Goal: Information Seeking & Learning: Compare options

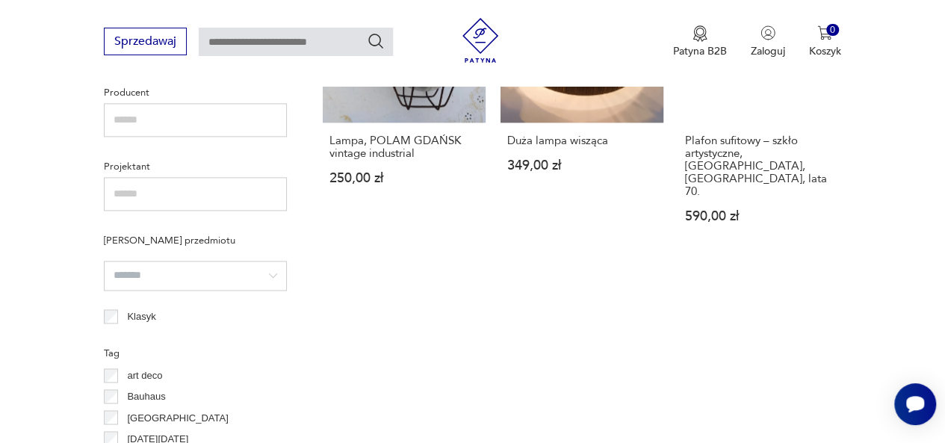
scroll to position [1068, 0]
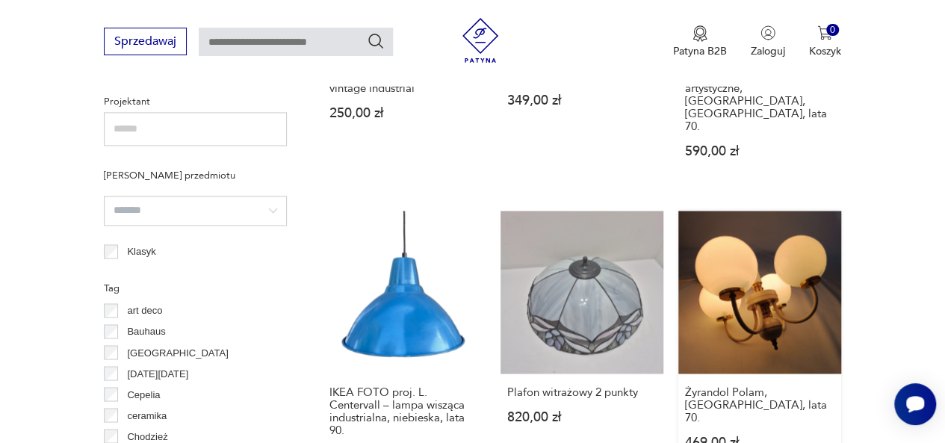
click at [732, 287] on link "Żyrandol Polam, [GEOGRAPHIC_DATA], lata 70. 469,00 zł" at bounding box center [759, 350] width 163 height 279
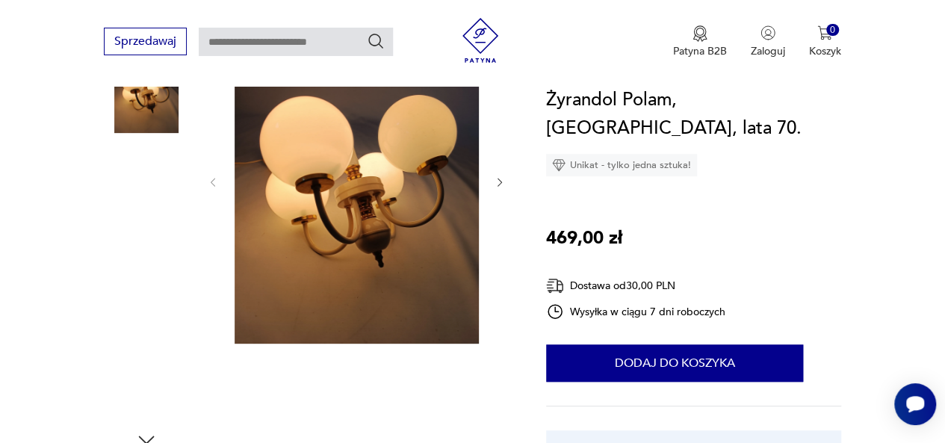
scroll to position [224, 0]
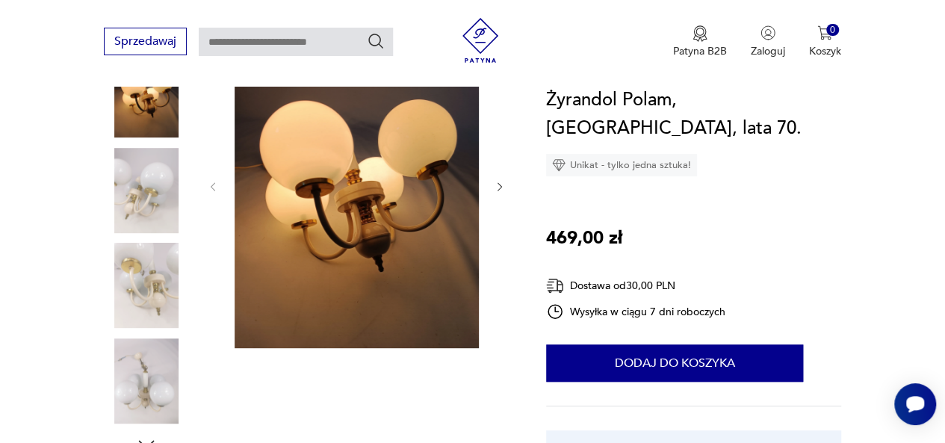
click at [116, 194] on img at bounding box center [146, 190] width 85 height 85
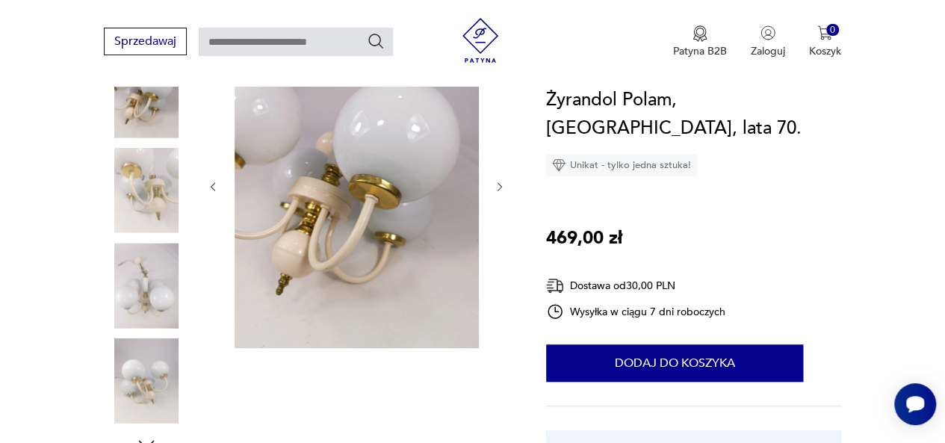
click at [145, 275] on img at bounding box center [146, 285] width 85 height 85
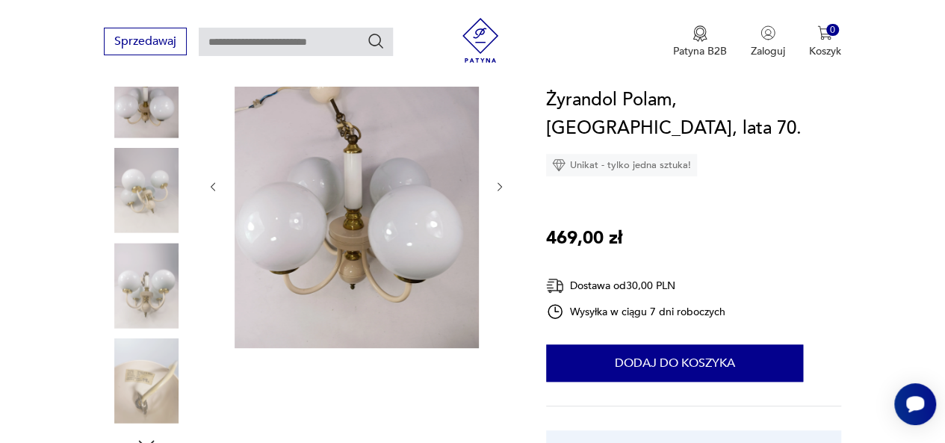
click at [164, 365] on img at bounding box center [146, 380] width 85 height 85
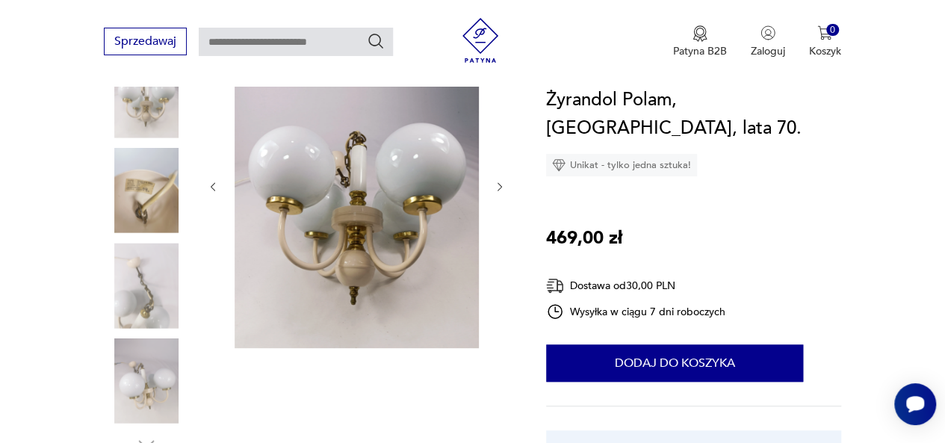
click at [151, 214] on img at bounding box center [146, 190] width 85 height 85
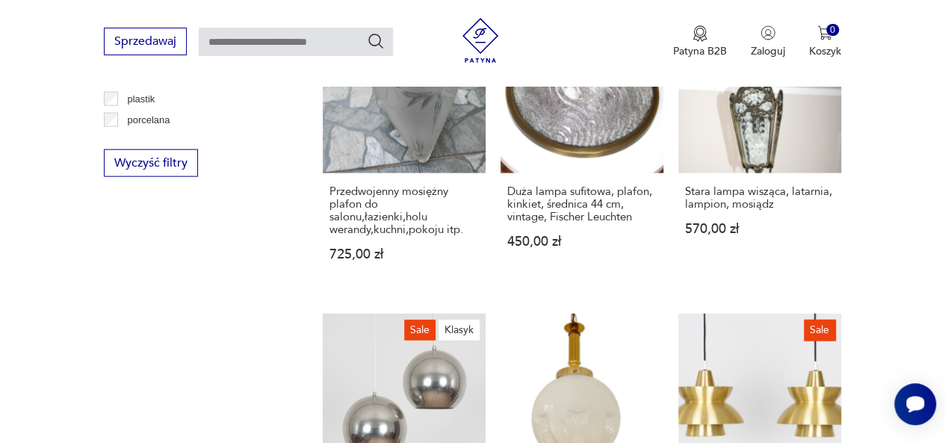
scroll to position [1728, 0]
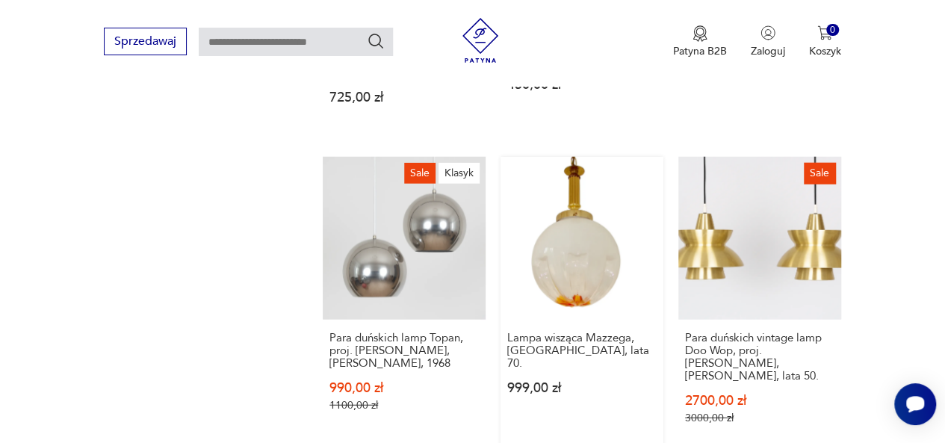
click at [569, 238] on link "Lampa wisząca Mazzega, Wlochy, lata 70. 999,00 zł" at bounding box center [581, 305] width 163 height 296
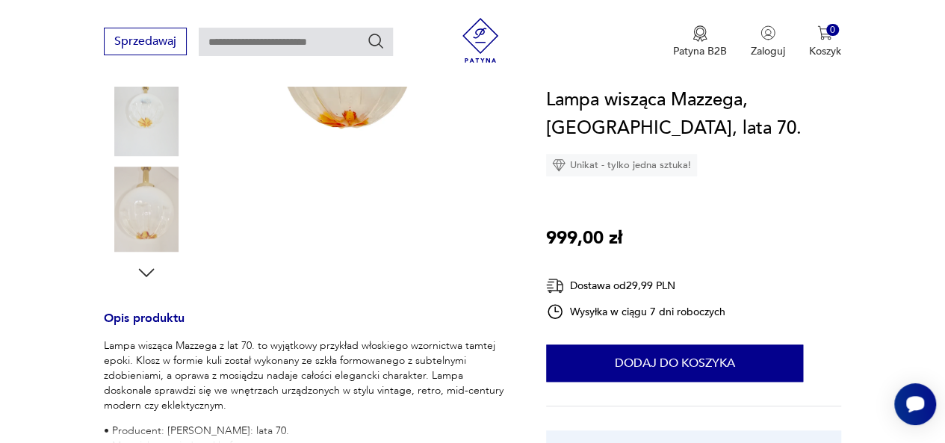
scroll to position [299, 0]
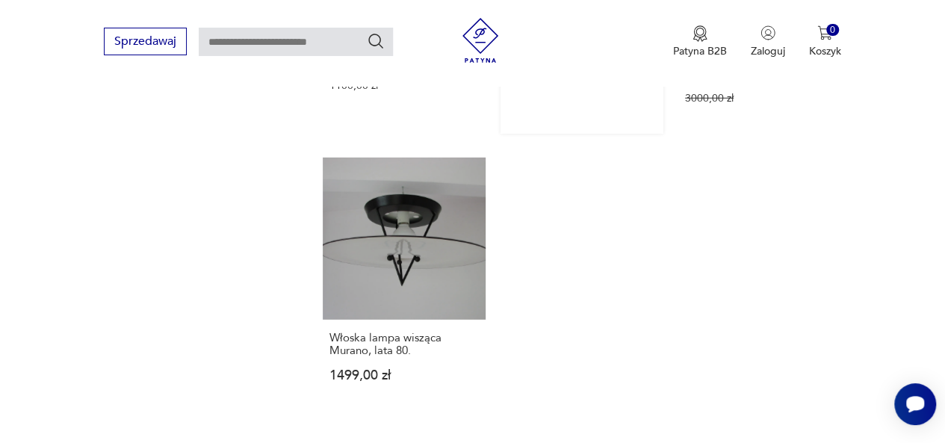
scroll to position [2197, 0]
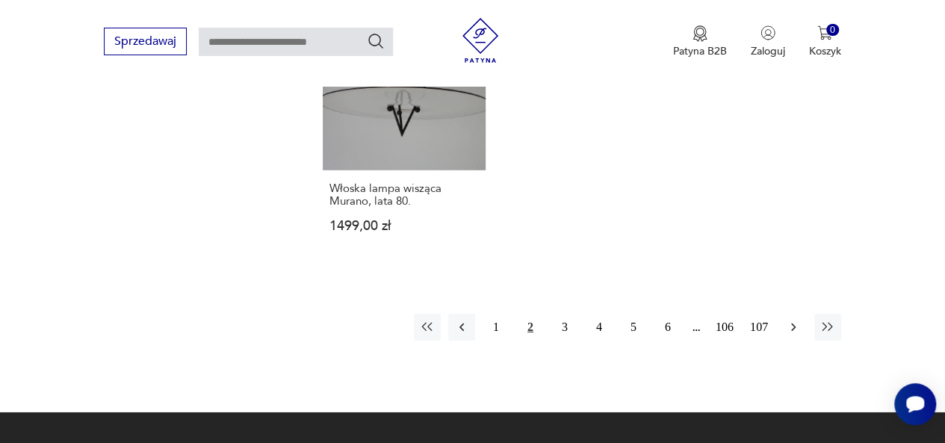
click at [794, 320] on icon "button" at bounding box center [792, 327] width 15 height 15
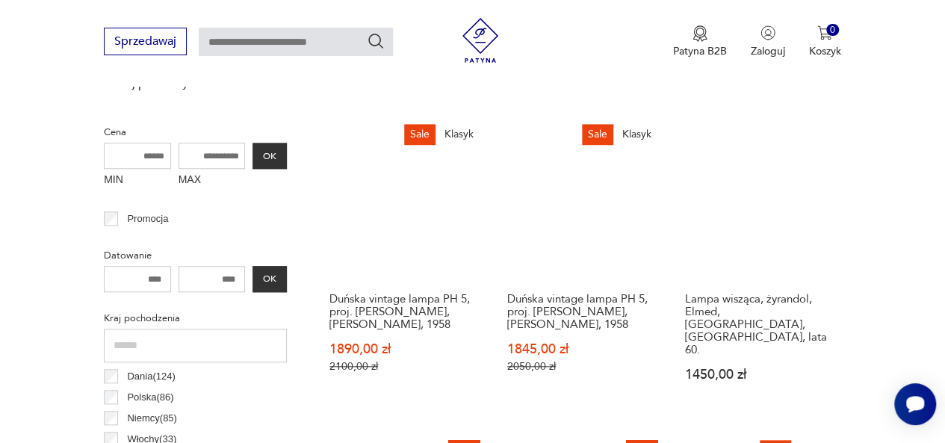
scroll to position [620, 0]
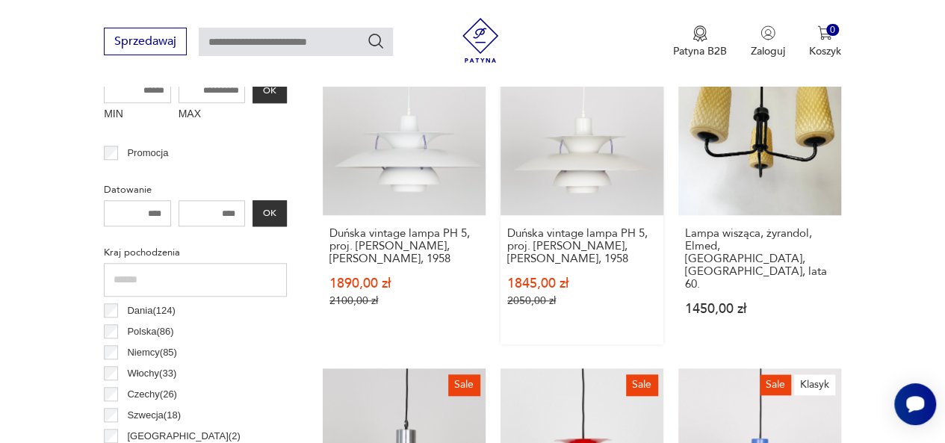
click at [559, 190] on link "Sale Klasyk Duńska vintage lampa PH 5, proj. [PERSON_NAME], [PERSON_NAME], 1958…" at bounding box center [581, 198] width 163 height 292
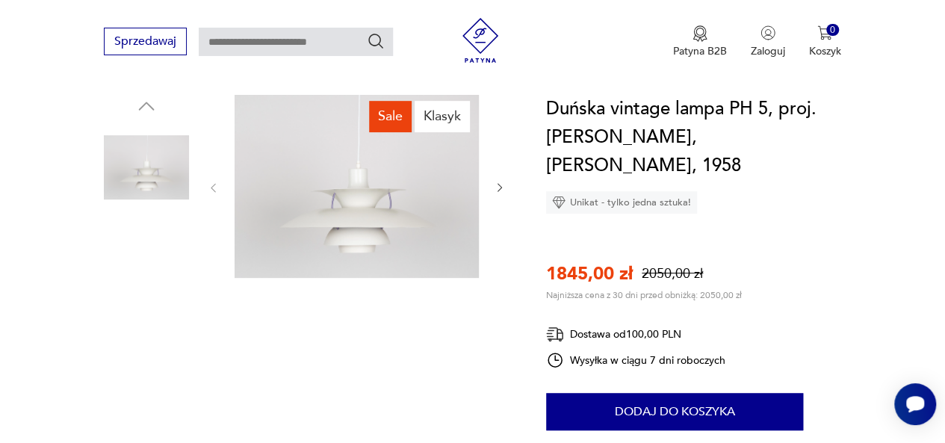
scroll to position [149, 0]
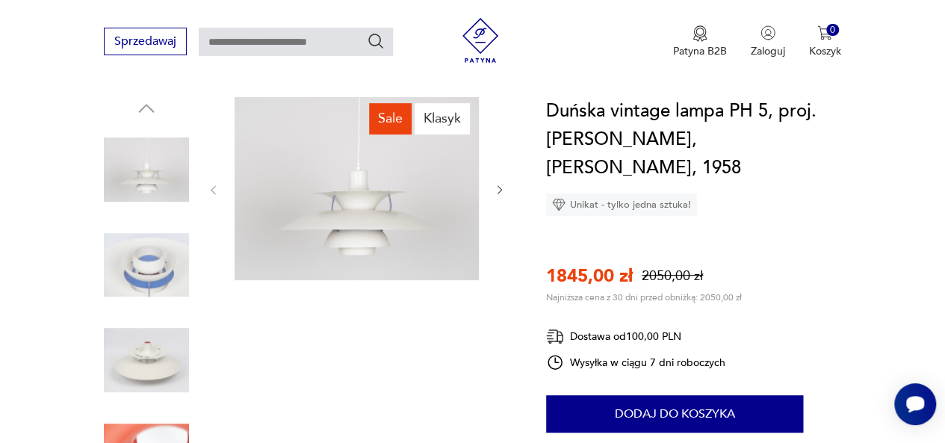
click at [163, 276] on img at bounding box center [146, 265] width 85 height 85
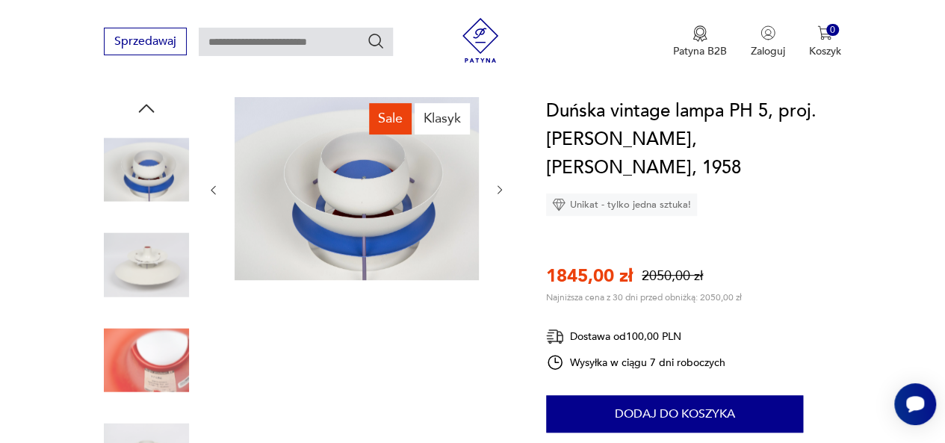
click at [163, 270] on img at bounding box center [146, 265] width 85 height 85
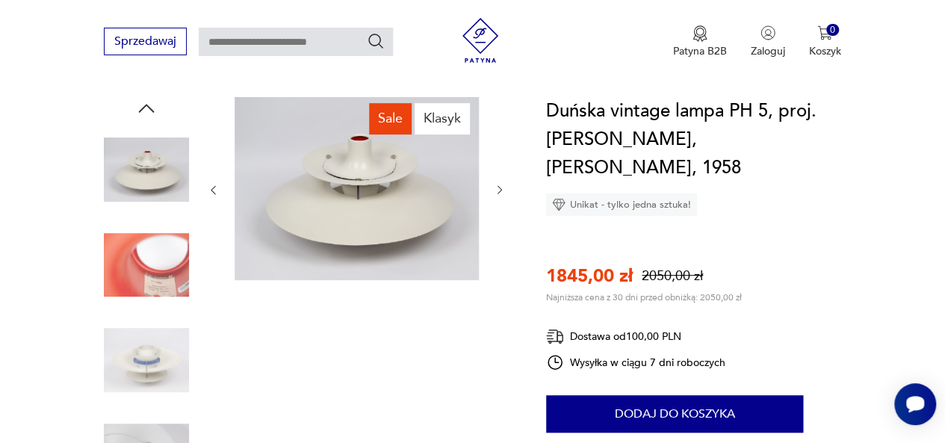
click at [169, 358] on img at bounding box center [146, 359] width 85 height 85
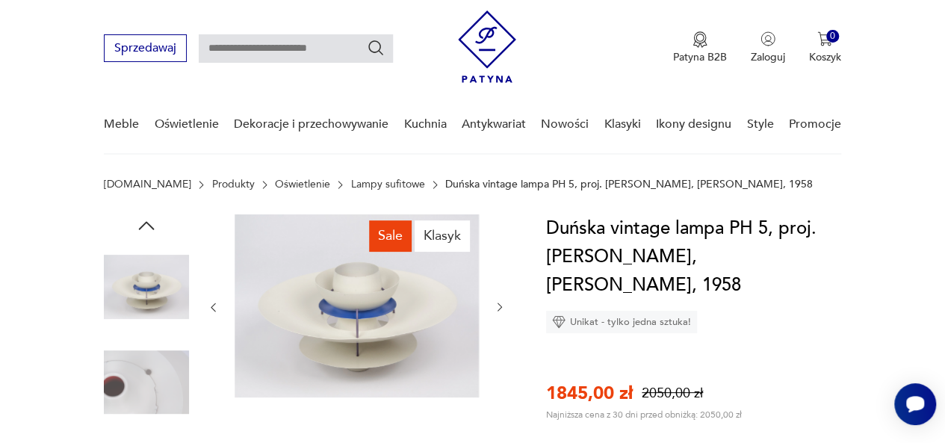
scroll to position [0, 0]
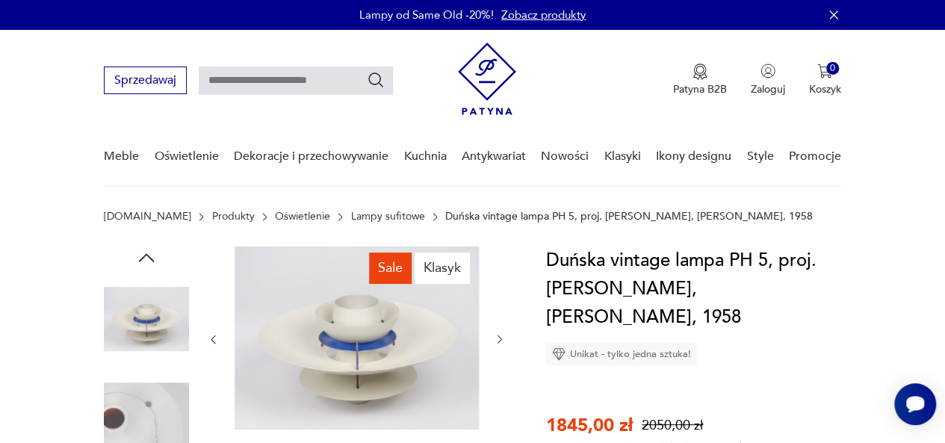
click at [152, 307] on img at bounding box center [146, 318] width 85 height 85
click at [149, 252] on icon "button" at bounding box center [146, 257] width 22 height 22
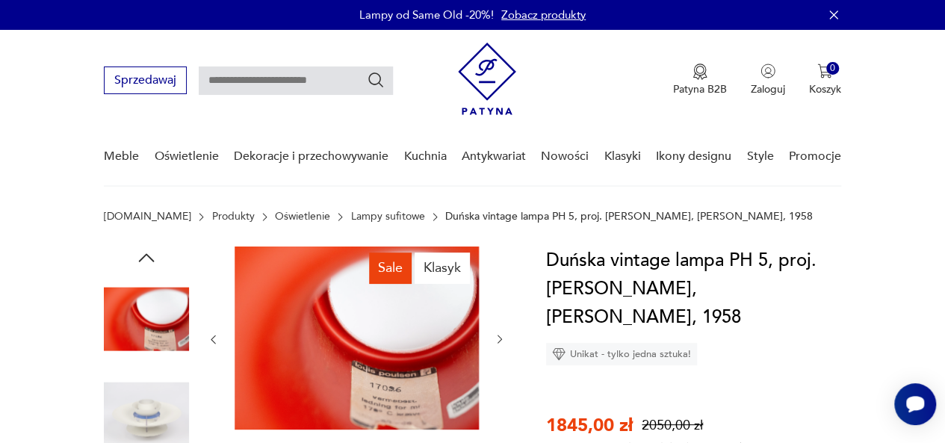
click at [149, 252] on icon "button" at bounding box center [146, 257] width 22 height 22
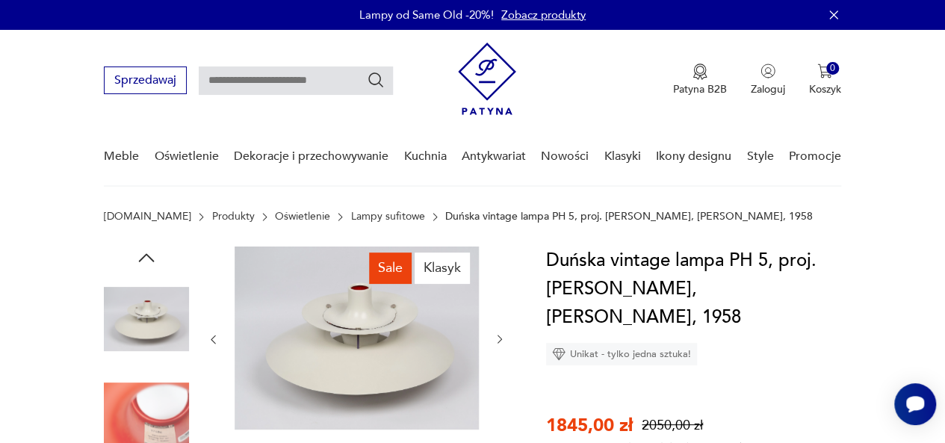
click at [149, 254] on icon "button" at bounding box center [146, 257] width 22 height 22
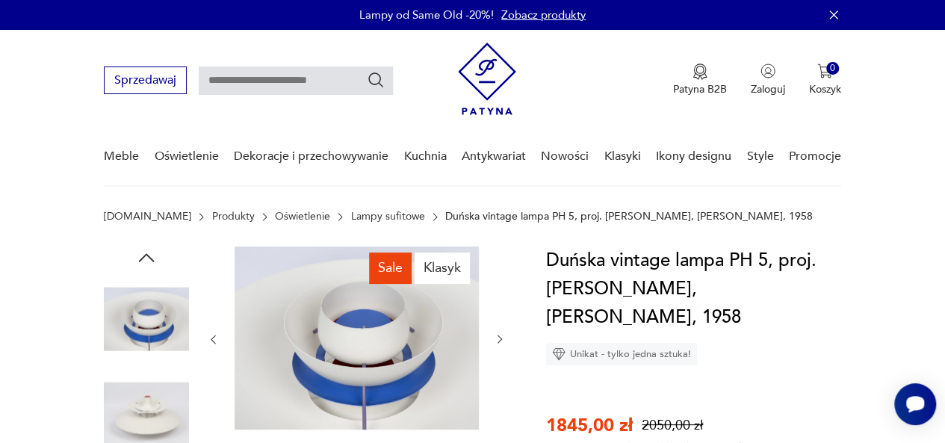
click at [149, 254] on icon "button" at bounding box center [146, 257] width 22 height 22
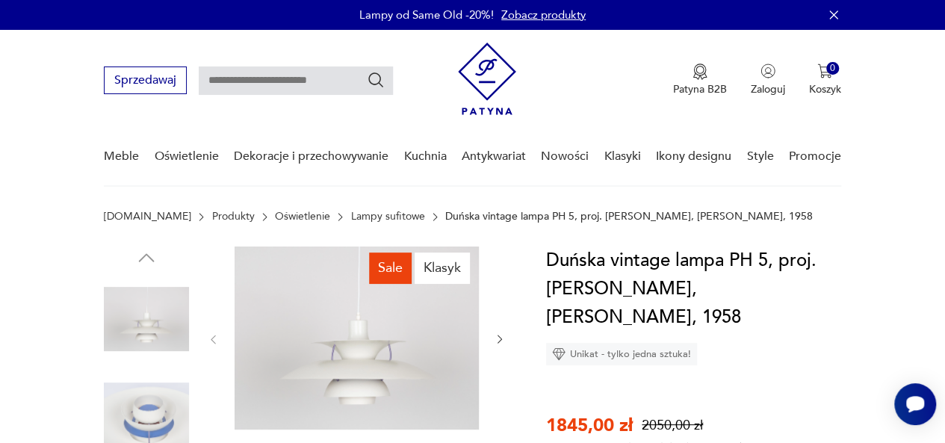
click at [435, 352] on img at bounding box center [356, 337] width 244 height 183
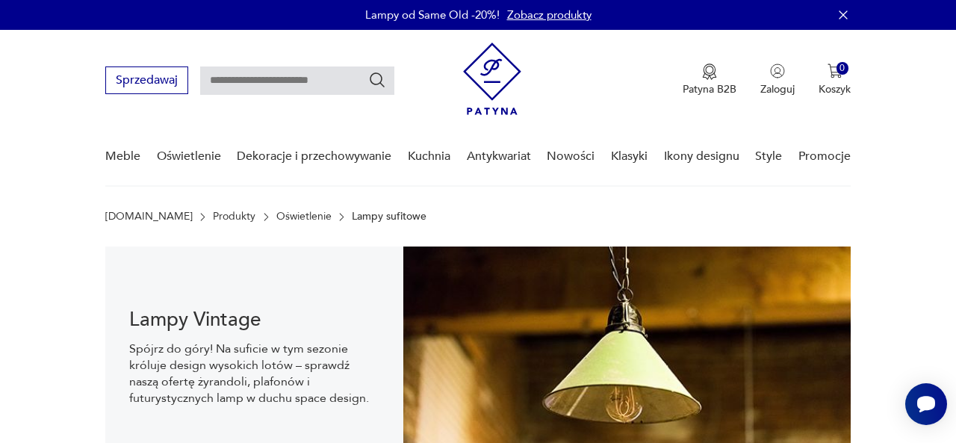
scroll to position [620, 0]
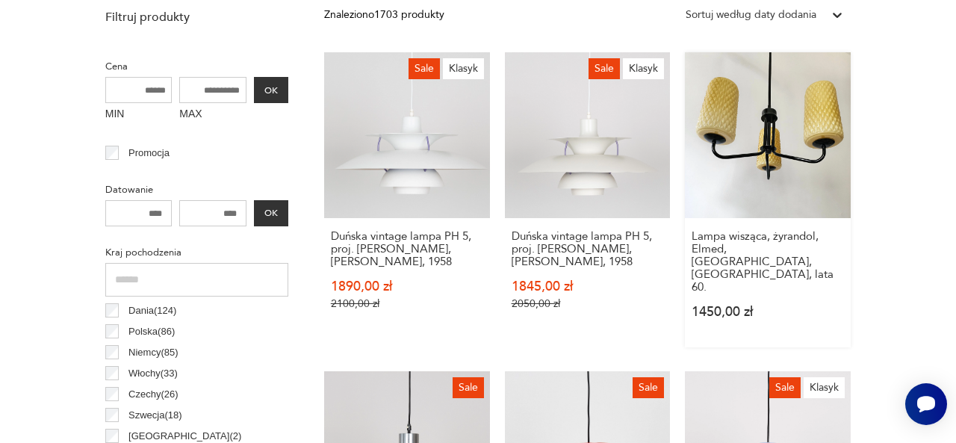
click at [824, 317] on div "Lampa wisząca, żyrandol, Elmed, [GEOGRAPHIC_DATA], [GEOGRAPHIC_DATA], lata 60. …" at bounding box center [768, 282] width 166 height 129
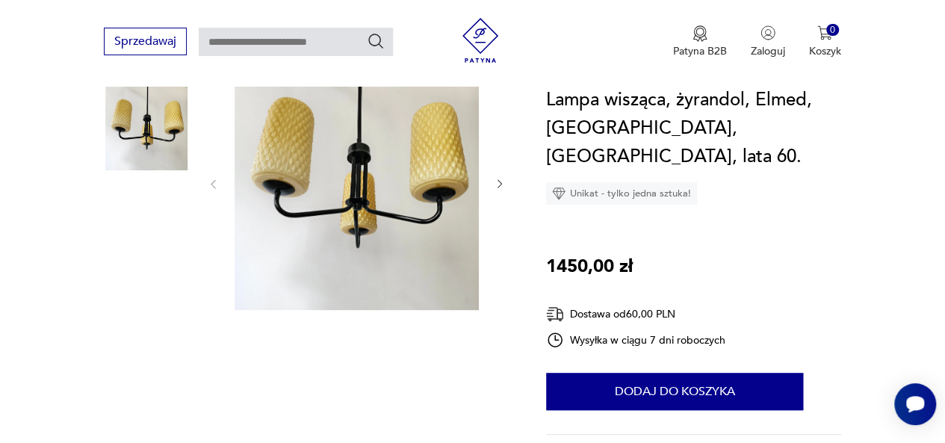
scroll to position [149, 0]
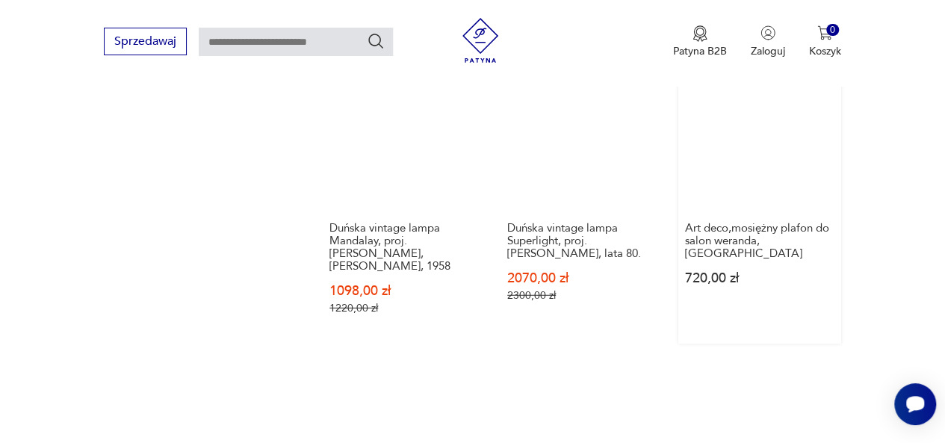
scroll to position [2038, 0]
